Goal: Check status

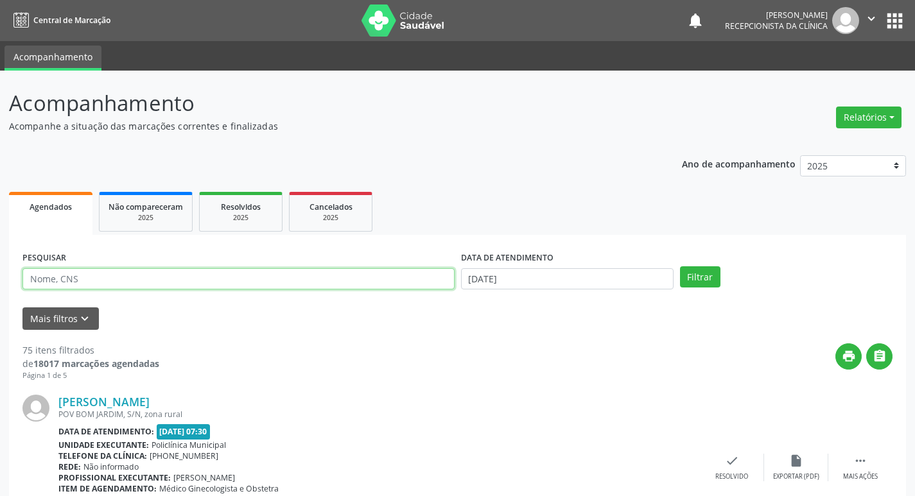
click at [235, 270] on input "text" at bounding box center [238, 279] width 432 height 22
click at [680, 267] on button "Filtrar" at bounding box center [700, 278] width 40 height 22
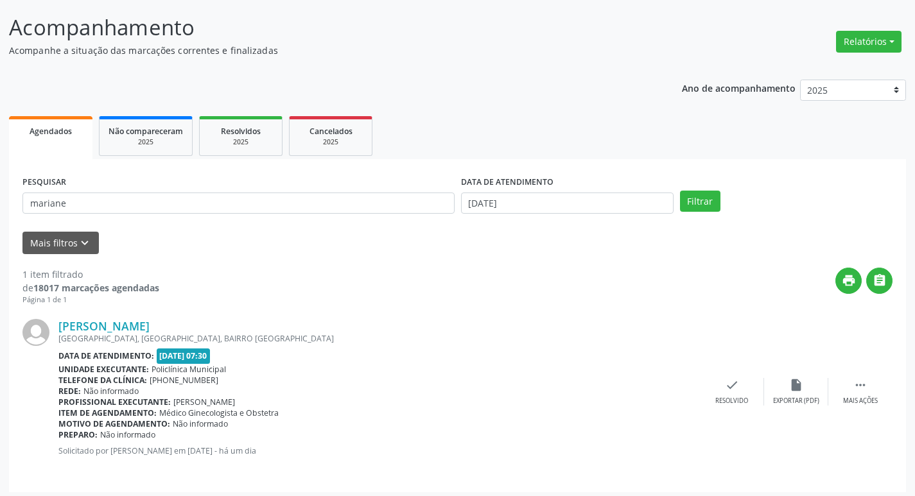
scroll to position [81, 0]
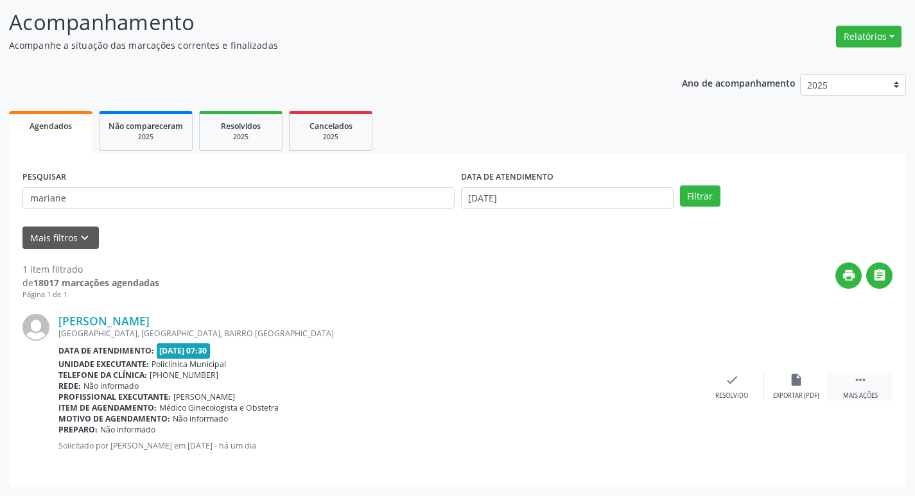
click at [849, 392] on div "Mais ações" at bounding box center [860, 396] width 35 height 9
click at [665, 373] on icon "print" at bounding box center [668, 380] width 14 height 14
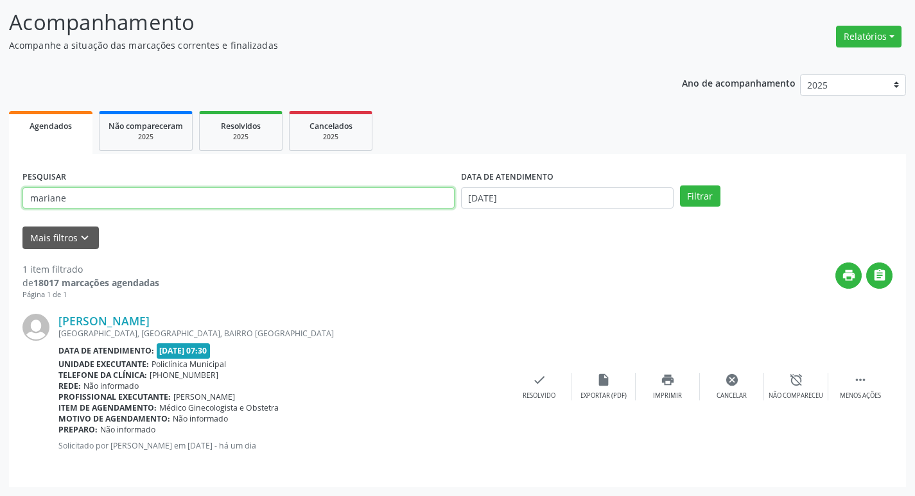
click at [192, 193] on input "mariane" at bounding box center [238, 199] width 432 height 22
click at [680, 186] on button "Filtrar" at bounding box center [700, 197] width 40 height 22
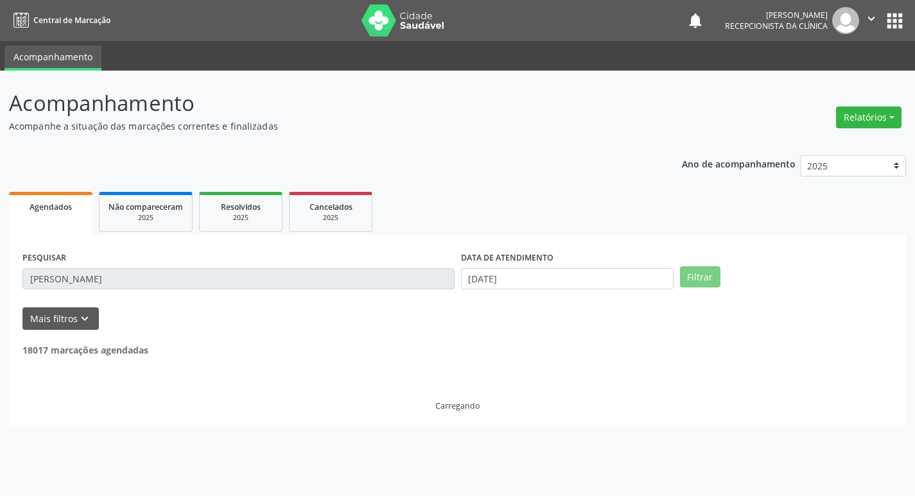
scroll to position [0, 0]
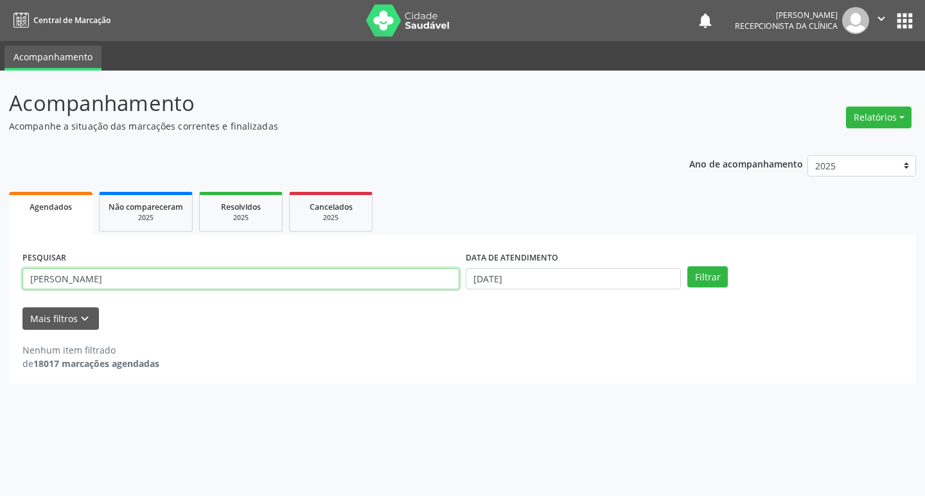
click at [105, 279] on input "[PERSON_NAME]" at bounding box center [240, 279] width 437 height 22
type input "eliene"
click at [687, 267] on button "Filtrar" at bounding box center [707, 278] width 40 height 22
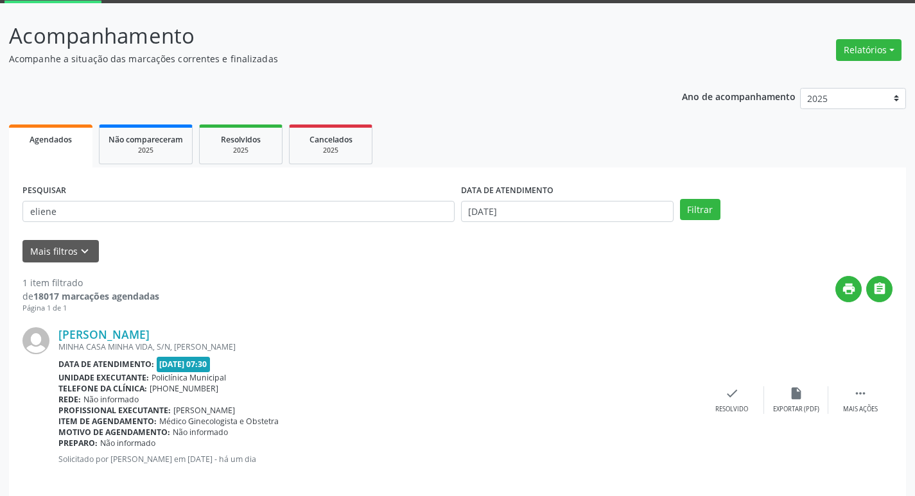
scroll to position [81, 0]
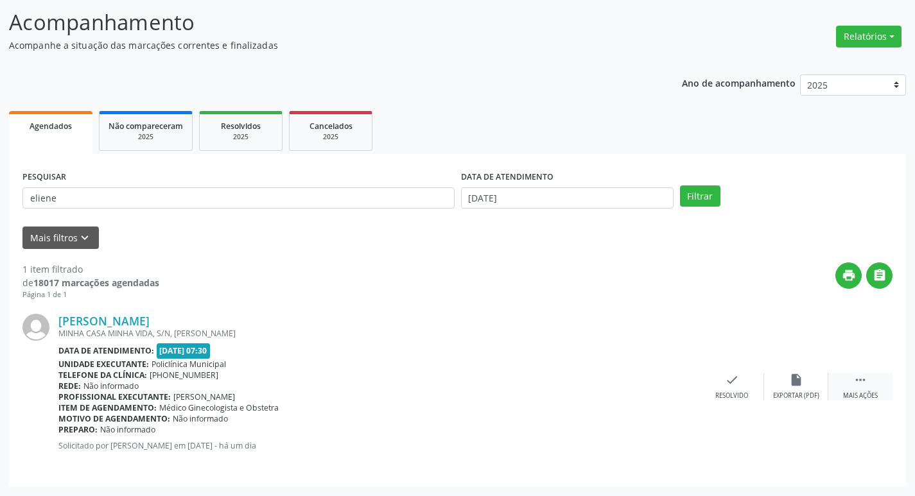
click at [849, 389] on div " Mais ações" at bounding box center [861, 387] width 64 height 28
click at [656, 384] on div "print Imprimir" at bounding box center [668, 387] width 64 height 28
click at [669, 376] on icon "print" at bounding box center [668, 380] width 14 height 14
